Goal: Book appointment/travel/reservation

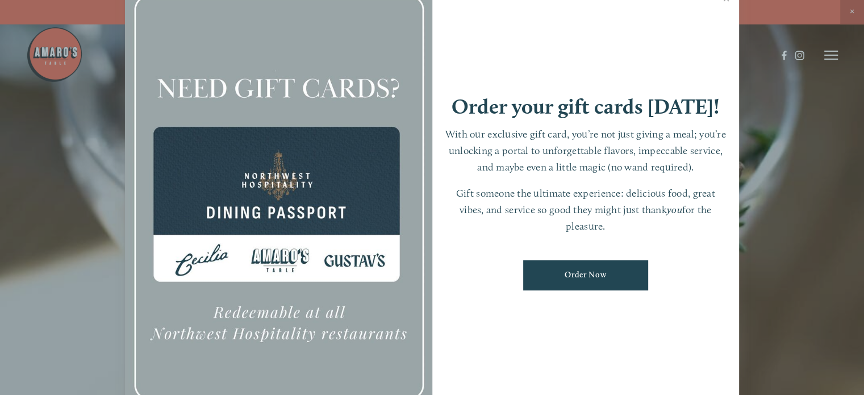
click at [852, 11] on div at bounding box center [432, 197] width 864 height 395
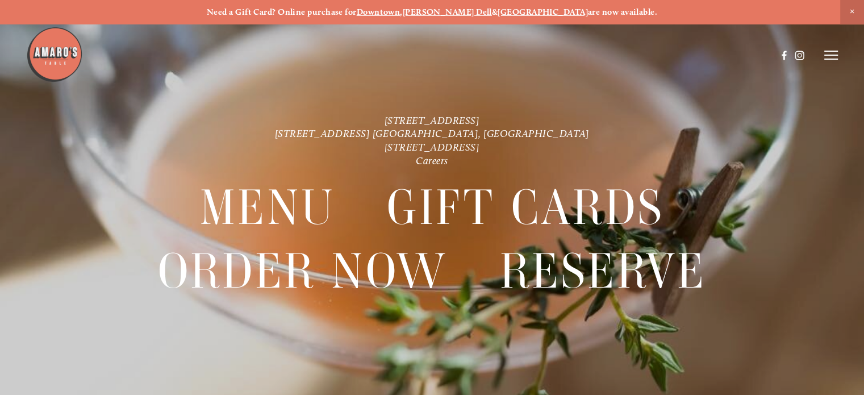
click at [825, 60] on icon at bounding box center [831, 55] width 14 height 10
click at [700, 57] on span "Visit" at bounding box center [699, 55] width 16 height 10
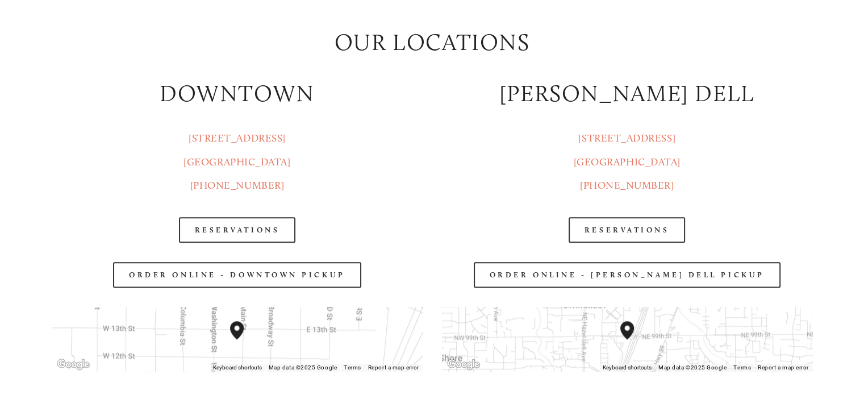
scroll to position [1345, 0]
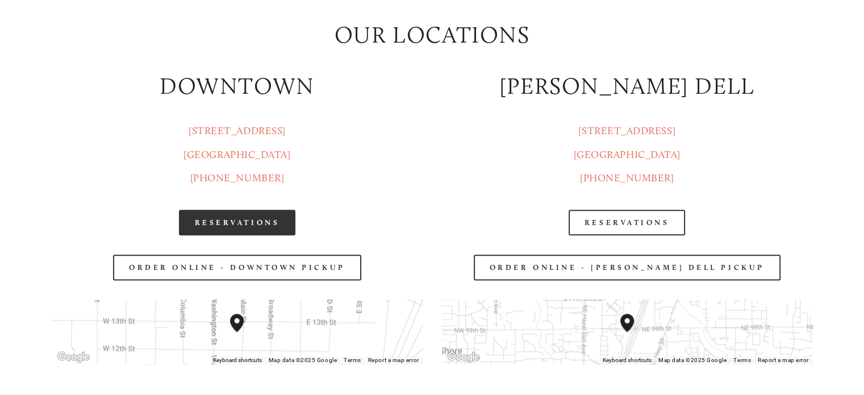
click at [257, 218] on link "Reservations" at bounding box center [237, 223] width 117 height 26
